Goal: Participate in discussion: Engage in conversation with other users on a specific topic

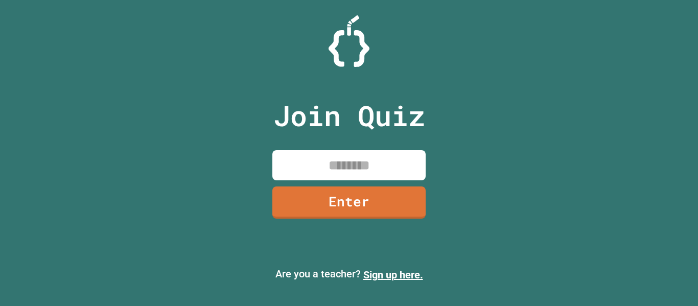
click at [334, 162] on input at bounding box center [348, 165] width 153 height 30
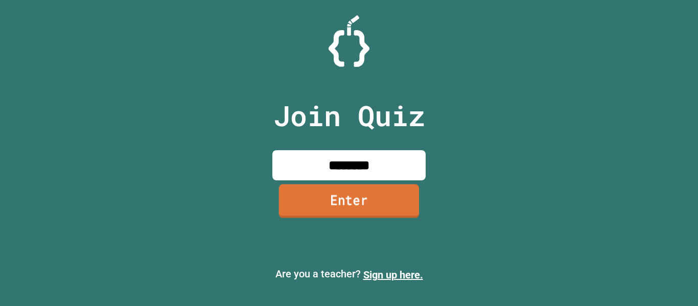
type input "********"
click at [349, 194] on link "Enter" at bounding box center [349, 201] width 140 height 34
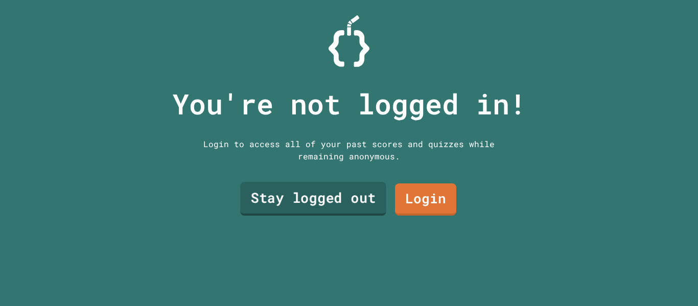
click at [351, 193] on link "Stay logged out" at bounding box center [313, 199] width 146 height 34
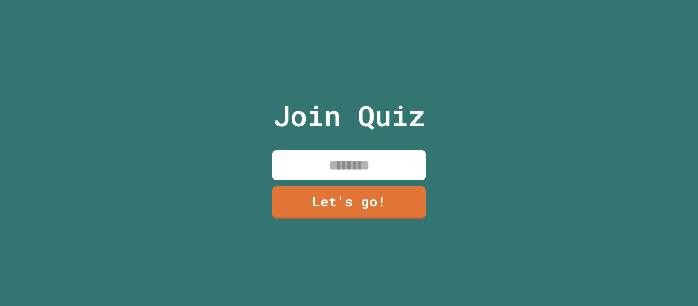
click at [345, 154] on input at bounding box center [348, 165] width 153 height 30
type input "******"
click at [350, 190] on link "Let's go!" at bounding box center [349, 201] width 150 height 34
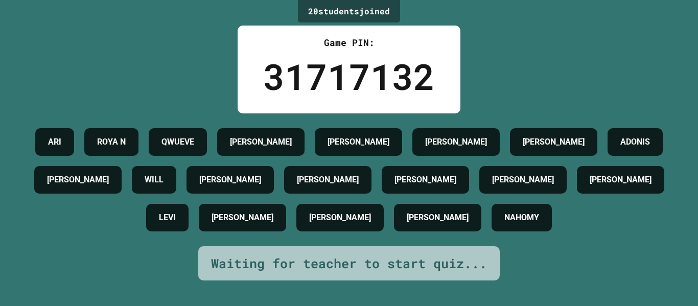
click at [383, 231] on div "[PERSON_NAME]" at bounding box center [339, 218] width 87 height 28
drag, startPoint x: 415, startPoint y: 245, endPoint x: 417, endPoint y: 250, distance: 5.8
click at [417, 236] on div "[PERSON_NAME] N QWUEVE AIDEN [PERSON_NAME] [PERSON_NAME] [PERSON_NAME] WILL [PE…" at bounding box center [349, 179] width 646 height 113
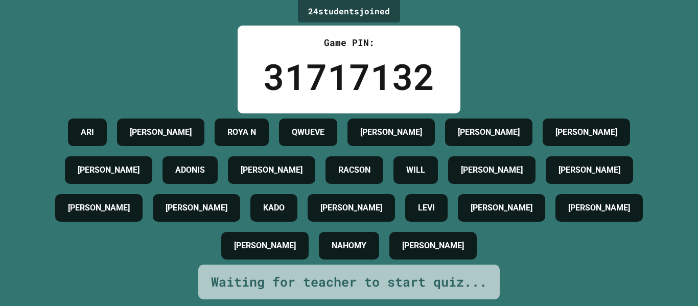
click at [604, 112] on div "24 student s joined Game PIN: 31717132 [PERSON_NAME] [PERSON_NAME] N QWUEVE AID…" at bounding box center [349, 153] width 698 height 306
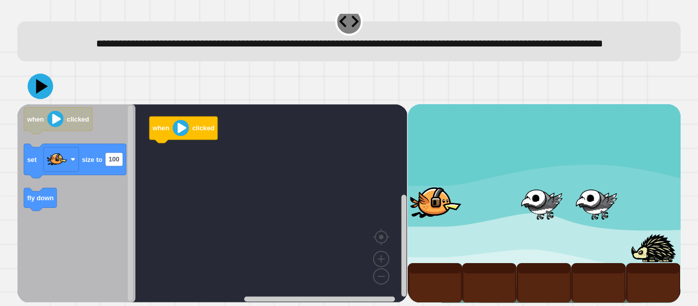
scroll to position [29, 0]
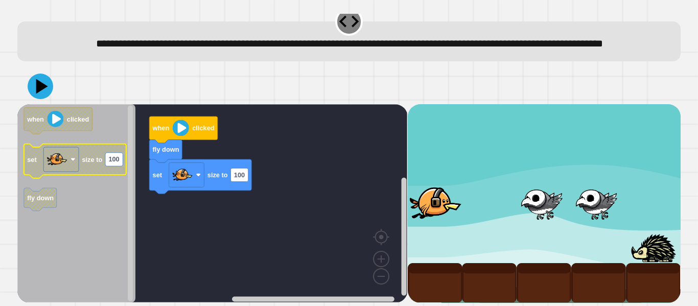
click at [103, 166] on g "set size to 100" at bounding box center [75, 161] width 102 height 34
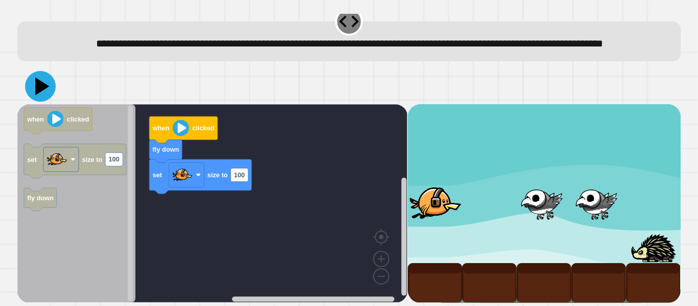
click at [32, 89] on icon at bounding box center [40, 86] width 31 height 31
click at [238, 174] on text "100" at bounding box center [239, 175] width 11 height 8
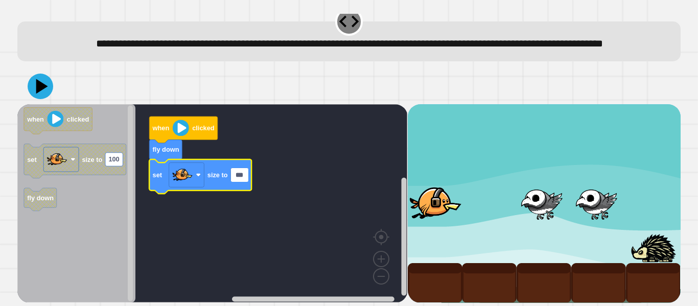
click at [248, 172] on input "***" at bounding box center [239, 174] width 17 height 13
click at [33, 90] on icon at bounding box center [40, 86] width 31 height 31
click at [233, 175] on input "**" at bounding box center [238, 174] width 14 height 13
type input "***"
click at [35, 91] on icon at bounding box center [40, 86] width 31 height 31
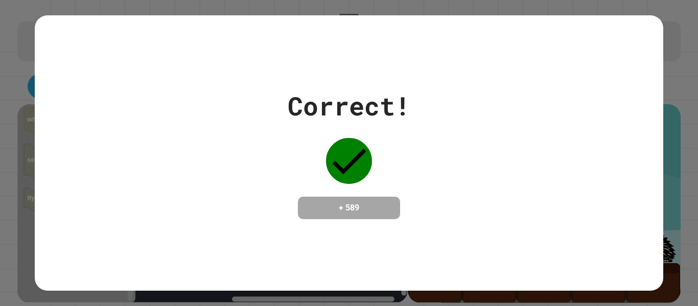
drag, startPoint x: 377, startPoint y: 169, endPoint x: 379, endPoint y: 178, distance: 8.9
click at [377, 173] on div "Correct! + 589" at bounding box center [348, 153] width 123 height 132
click at [379, 178] on div "Correct! + 589" at bounding box center [348, 153] width 123 height 132
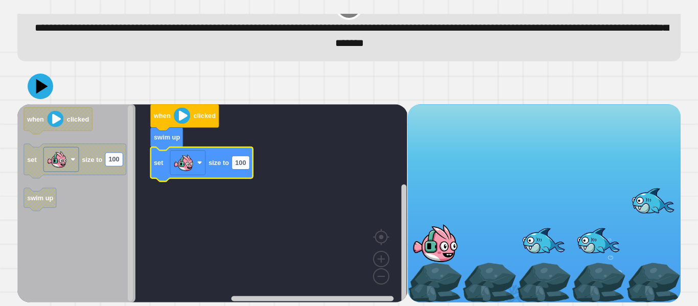
click at [249, 163] on g "set size to 100" at bounding box center [202, 164] width 102 height 34
click at [249, 163] on rect "Blockly Workspace" at bounding box center [240, 162] width 17 height 13
type input "***"
drag, startPoint x: 34, startPoint y: 60, endPoint x: 39, endPoint y: 68, distance: 9.9
click at [36, 65] on div "**********" at bounding box center [348, 133] width 669 height 292
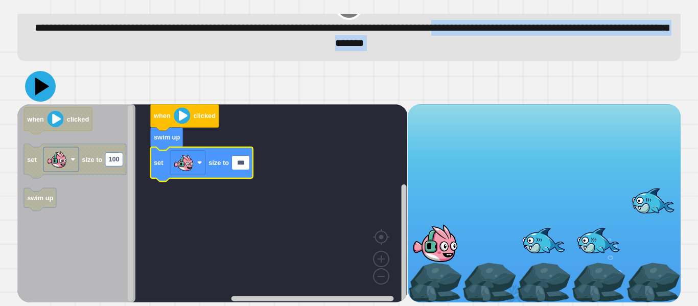
click at [41, 91] on icon at bounding box center [40, 86] width 31 height 31
click at [53, 85] on div at bounding box center [348, 86] width 663 height 36
click at [266, 119] on rect "Blockly Workspace" at bounding box center [212, 203] width 390 height 198
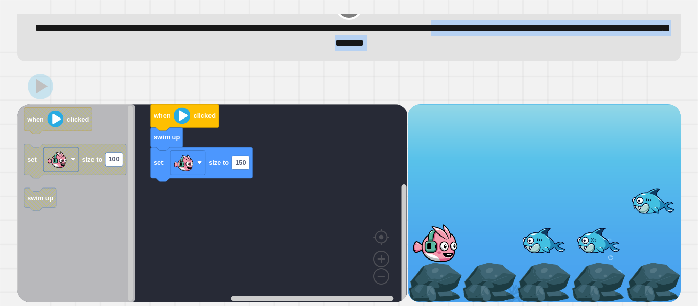
click at [266, 119] on rect "Blockly Workspace" at bounding box center [212, 203] width 390 height 198
click at [268, 121] on rect "Blockly Workspace" at bounding box center [212, 203] width 390 height 198
click at [268, 122] on rect "Blockly Workspace" at bounding box center [212, 203] width 390 height 198
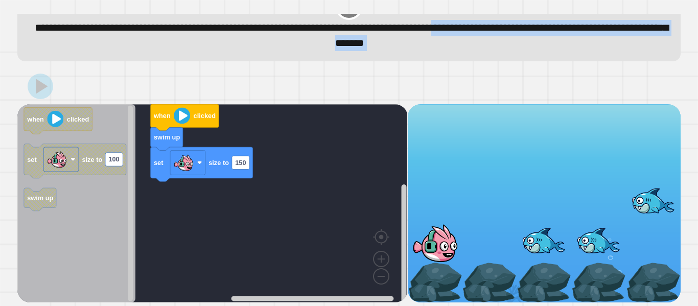
click at [268, 122] on rect "Blockly Workspace" at bounding box center [212, 203] width 390 height 198
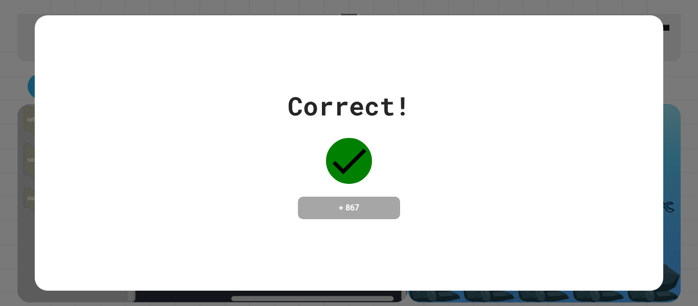
click at [345, 189] on div "Correct! + 867" at bounding box center [348, 153] width 123 height 132
click at [524, 193] on div "Correct! + 867" at bounding box center [349, 153] width 628 height 132
click at [528, 210] on div "Correct! + 867" at bounding box center [349, 153] width 628 height 132
click at [529, 212] on div "Correct! + 867" at bounding box center [349, 153] width 628 height 132
click at [534, 215] on div "Correct! + 867" at bounding box center [349, 153] width 628 height 132
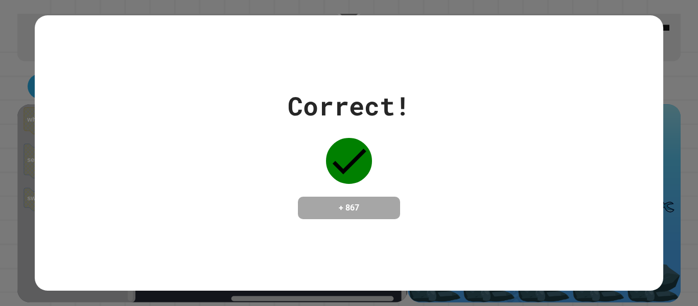
drag, startPoint x: 539, startPoint y: 211, endPoint x: 544, endPoint y: 212, distance: 5.1
click at [541, 209] on div "Correct! + 867" at bounding box center [349, 153] width 628 height 132
drag, startPoint x: 544, startPoint y: 212, endPoint x: 548, endPoint y: 217, distance: 6.1
click at [548, 217] on div "Correct! + 867" at bounding box center [349, 153] width 628 height 132
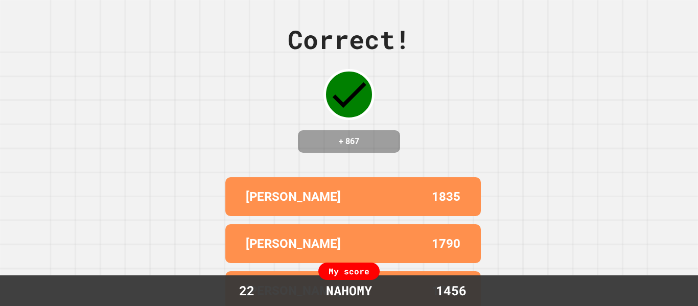
click at [533, 241] on div "Correct! + 867 [PERSON_NAME] 1835 [PERSON_NAME] 1790 [PERSON_NAME] 1774 [PERSON…" at bounding box center [349, 153] width 698 height 306
click at [533, 242] on div "Correct! + 867 [PERSON_NAME] 1835 [PERSON_NAME] 1790 [PERSON_NAME] 1774 [PERSON…" at bounding box center [349, 153] width 698 height 306
click at [532, 245] on div "Correct! + 867 [PERSON_NAME] 1835 [PERSON_NAME] 1790 [PERSON_NAME] 1774 [PERSON…" at bounding box center [349, 153] width 698 height 306
click at [532, 243] on div "Correct! + 867 [PERSON_NAME] 1835 [PERSON_NAME] 1790 [PERSON_NAME] 1774 [PERSON…" at bounding box center [349, 153] width 698 height 306
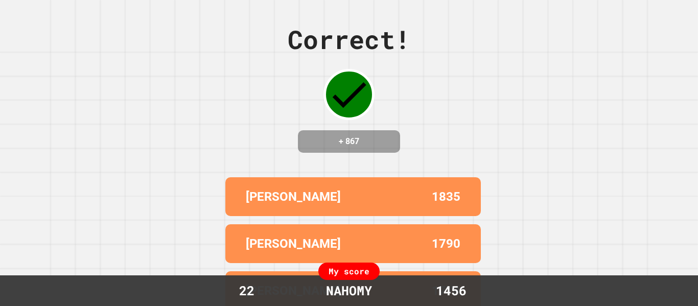
click at [532, 243] on div "Correct! + 867 [PERSON_NAME] 1835 [PERSON_NAME] 1790 [PERSON_NAME] 1774 [PERSON…" at bounding box center [349, 153] width 698 height 306
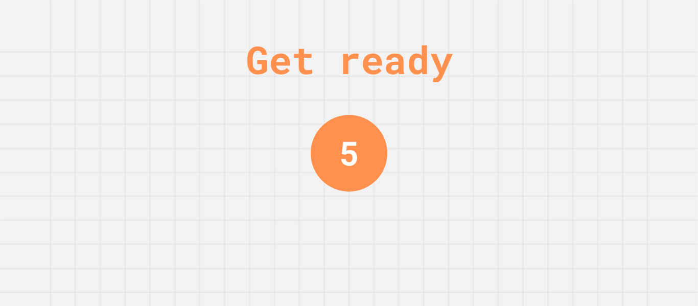
click at [532, 243] on div "Get ready 5" at bounding box center [349, 153] width 698 height 306
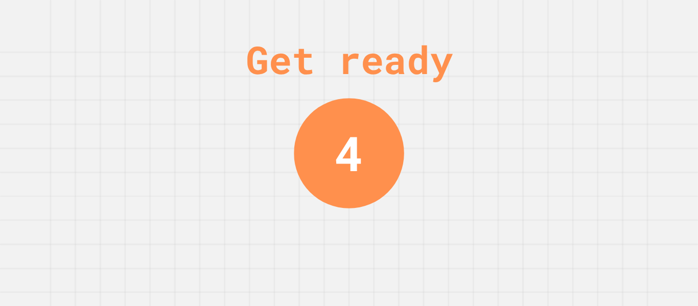
click at [532, 243] on div "Get ready 4" at bounding box center [349, 153] width 698 height 306
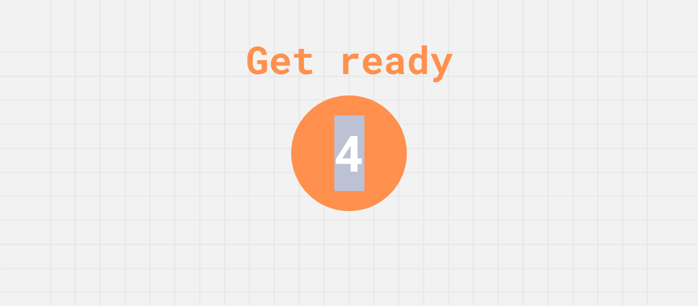
click at [532, 243] on div "Get ready 4" at bounding box center [349, 153] width 698 height 306
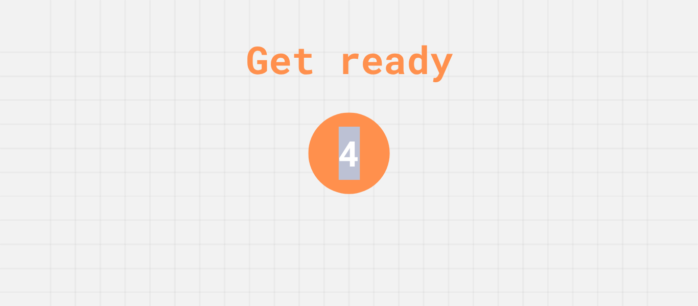
click at [532, 243] on div "Get ready 4" at bounding box center [349, 153] width 698 height 306
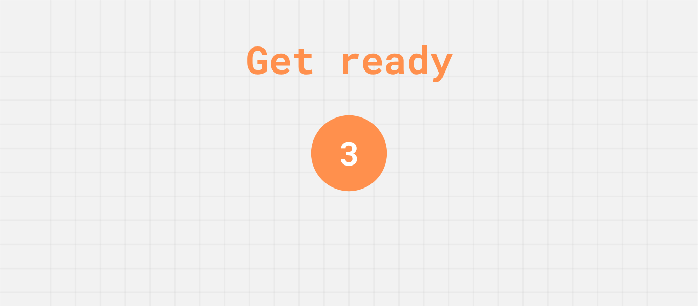
click at [532, 243] on div "Get ready 3" at bounding box center [349, 153] width 698 height 306
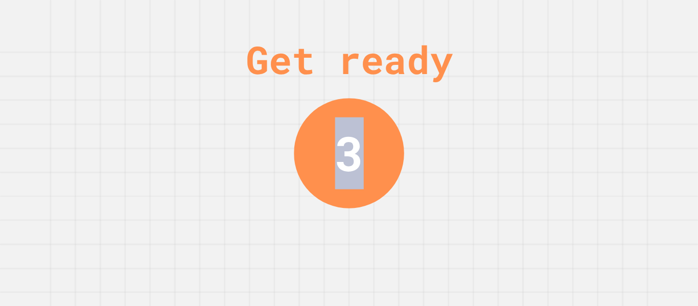
click at [532, 243] on div "Get ready 3" at bounding box center [349, 153] width 698 height 306
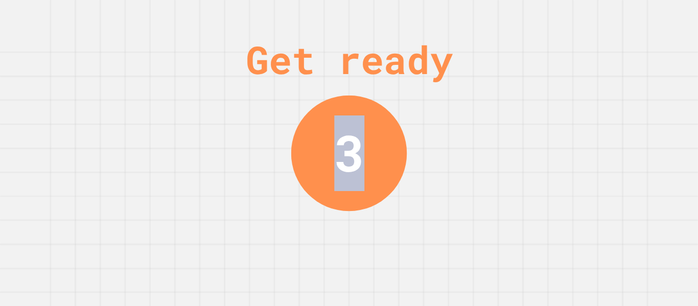
click at [532, 243] on div "Get ready 3" at bounding box center [349, 153] width 698 height 306
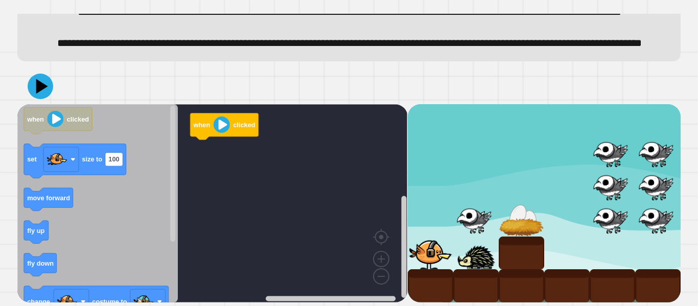
scroll to position [78, 0]
click at [287, 222] on rect "Blockly Workspace" at bounding box center [212, 203] width 390 height 198
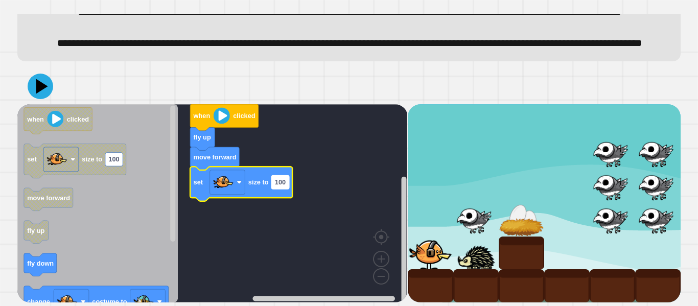
click at [287, 182] on rect "Blockly Workspace" at bounding box center [280, 181] width 17 height 13
type input "**"
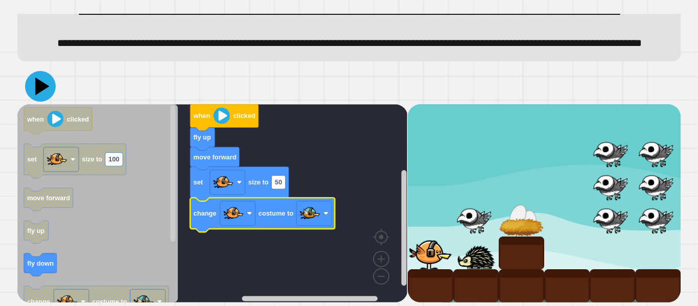
click at [41, 93] on icon at bounding box center [40, 86] width 31 height 31
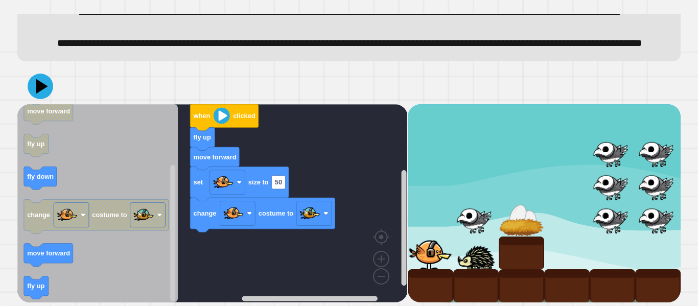
click at [182, 137] on div "when clicked fly up move forward set size to 50 change costume to when clicked …" at bounding box center [212, 203] width 390 height 198
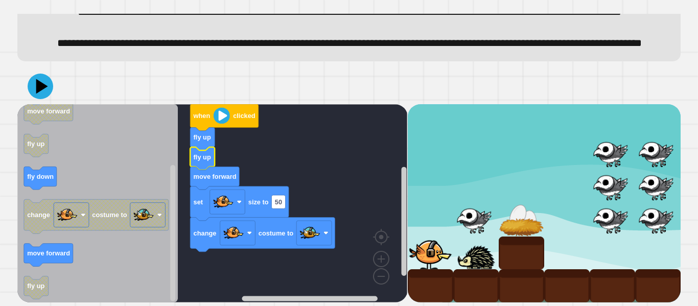
drag, startPoint x: 57, startPoint y: 86, endPoint x: 51, endPoint y: 85, distance: 5.6
click at [53, 85] on div at bounding box center [348, 86] width 663 height 36
click at [51, 86] on icon at bounding box center [40, 85] width 29 height 29
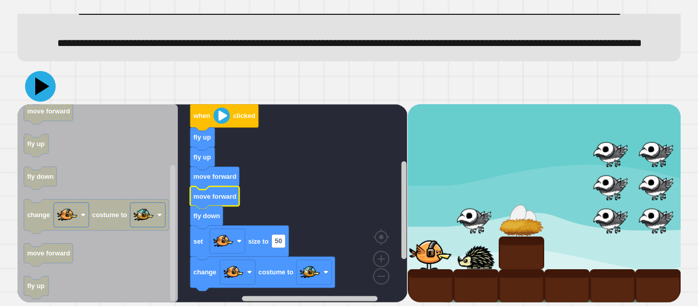
click at [50, 92] on icon at bounding box center [40, 86] width 31 height 31
click at [52, 92] on div at bounding box center [348, 86] width 663 height 36
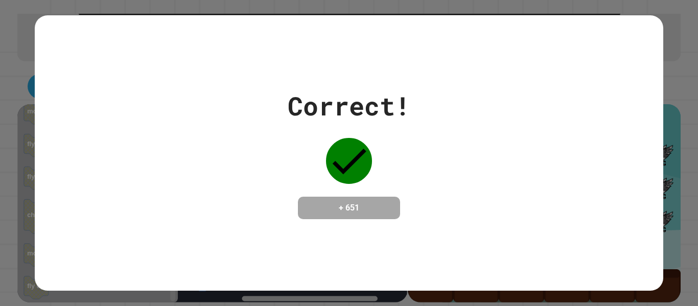
click at [547, 249] on div "Correct! + 651" at bounding box center [349, 152] width 628 height 275
click at [547, 252] on div "Correct! + 651" at bounding box center [349, 152] width 628 height 275
click at [547, 258] on div "Correct! + 651" at bounding box center [349, 152] width 628 height 275
click at [547, 261] on div "Correct! + 651" at bounding box center [349, 152] width 628 height 275
click at [545, 263] on div "Correct! + 651" at bounding box center [349, 152] width 628 height 275
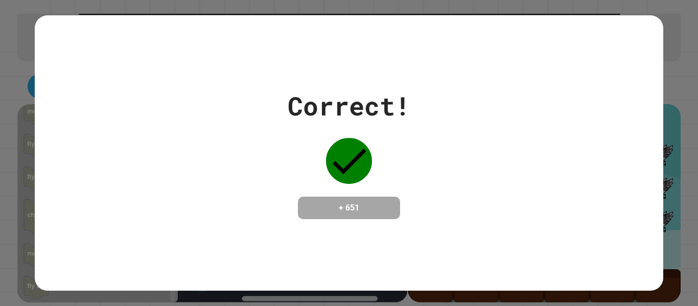
click at [549, 273] on div "Correct! + 651" at bounding box center [349, 152] width 628 height 275
click at [549, 274] on div "Correct! + 651" at bounding box center [349, 152] width 628 height 275
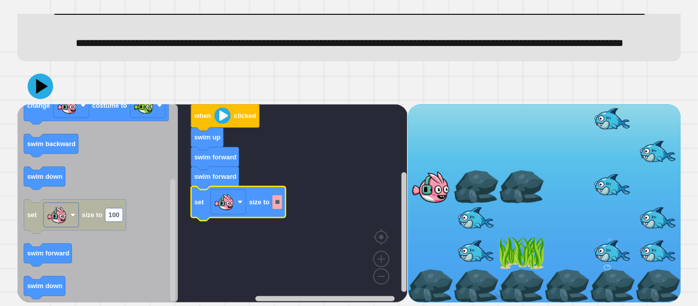
type input "*"
type input "***"
click at [45, 86] on icon at bounding box center [42, 86] width 14 height 18
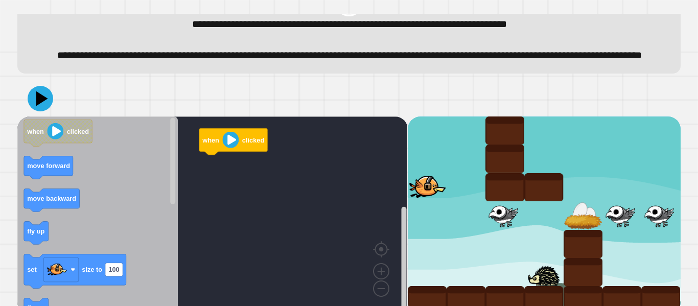
scroll to position [62, 0]
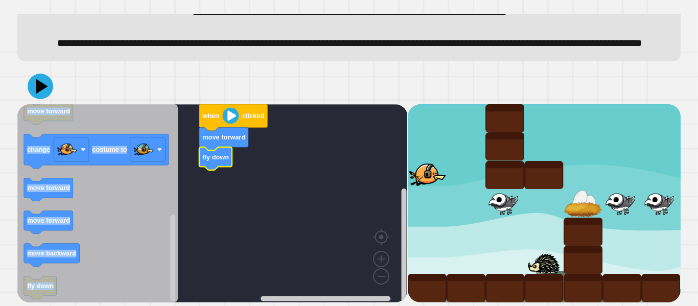
click at [163, 205] on div "when clicked move forward fly down when clicked move forward move backward fly …" at bounding box center [212, 203] width 390 height 198
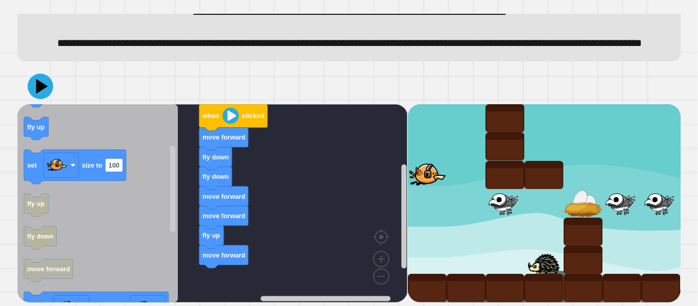
click at [110, 151] on g "set size to 100" at bounding box center [75, 167] width 102 height 34
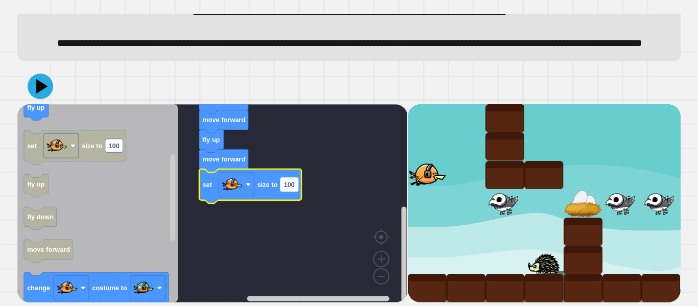
click at [297, 190] on rect "Blockly Workspace" at bounding box center [288, 184] width 17 height 13
type input "**"
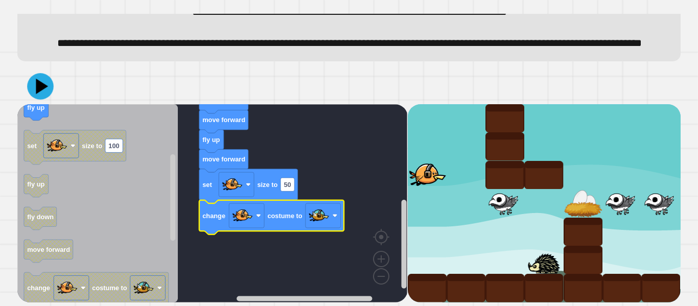
click at [34, 78] on icon at bounding box center [40, 86] width 27 height 27
